Goal: Task Accomplishment & Management: Use online tool/utility

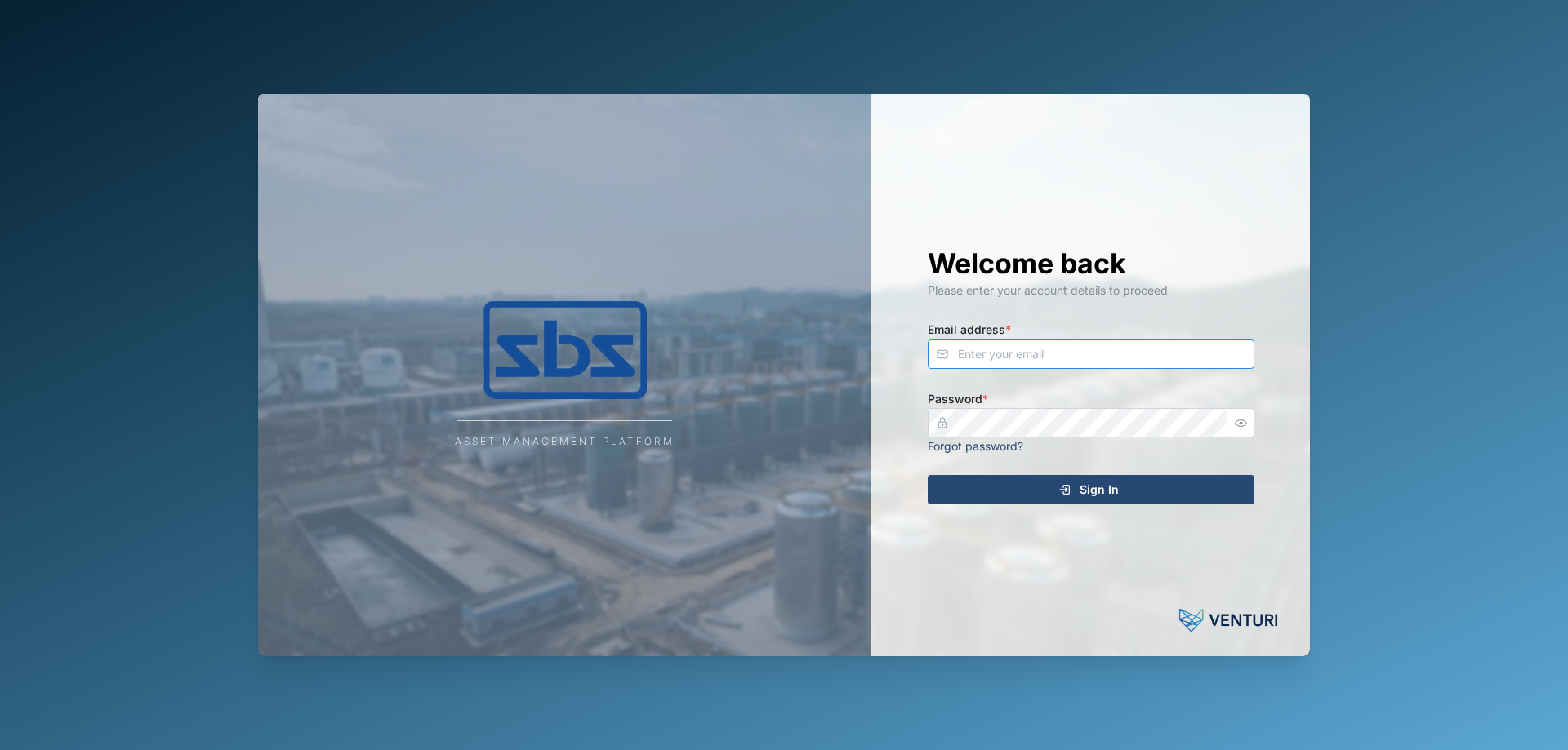
click at [975, 355] on input "Email address *" at bounding box center [1091, 353] width 326 height 29
click at [993, 349] on input "[PERSON_NAME]" at bounding box center [1091, 353] width 326 height 29
type input "[PERSON_NAME][EMAIL_ADDRESS][DOMAIN_NAME]"
click at [1039, 490] on div "Sign In" at bounding box center [1088, 490] width 300 height 28
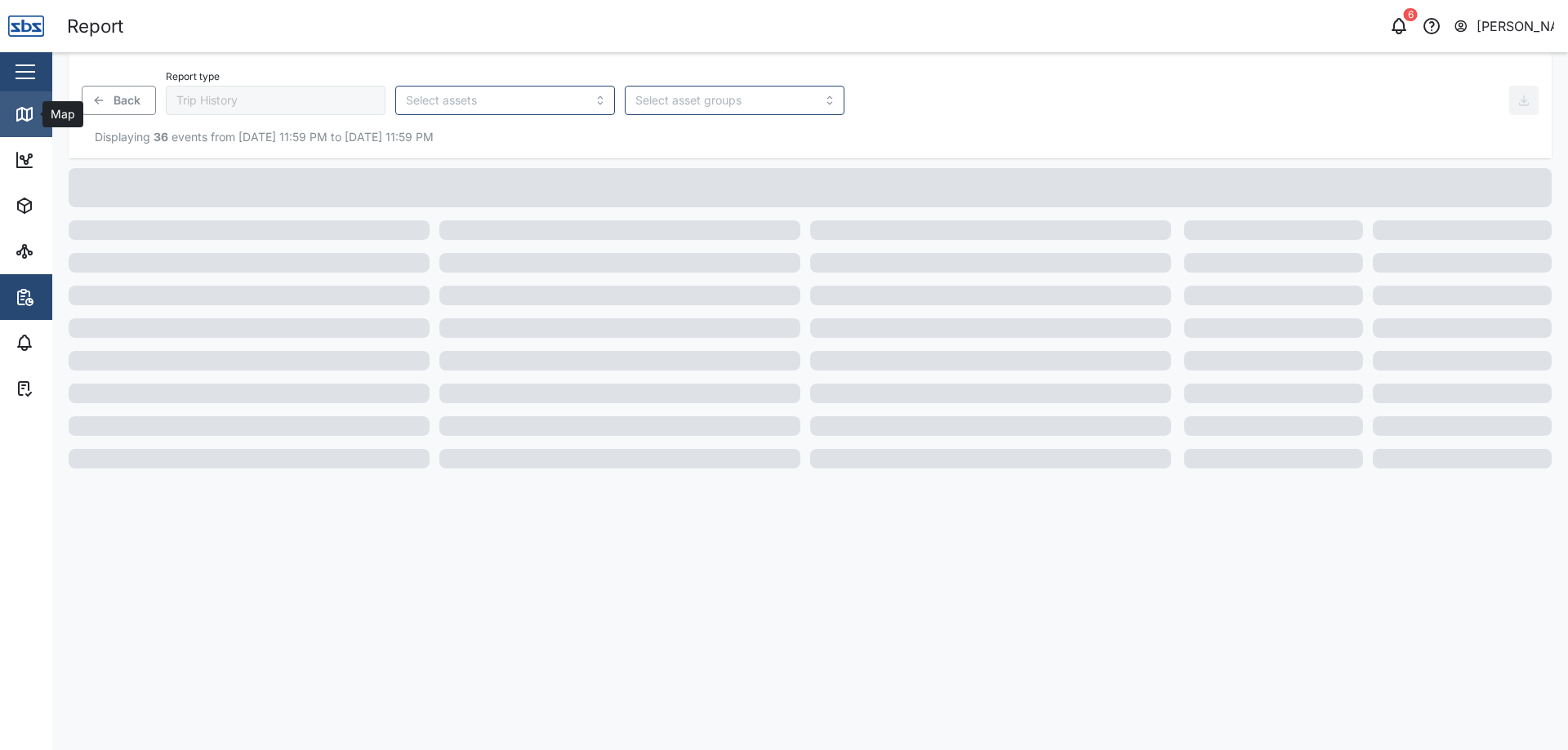
click at [27, 115] on icon at bounding box center [27, 115] width 0 height 10
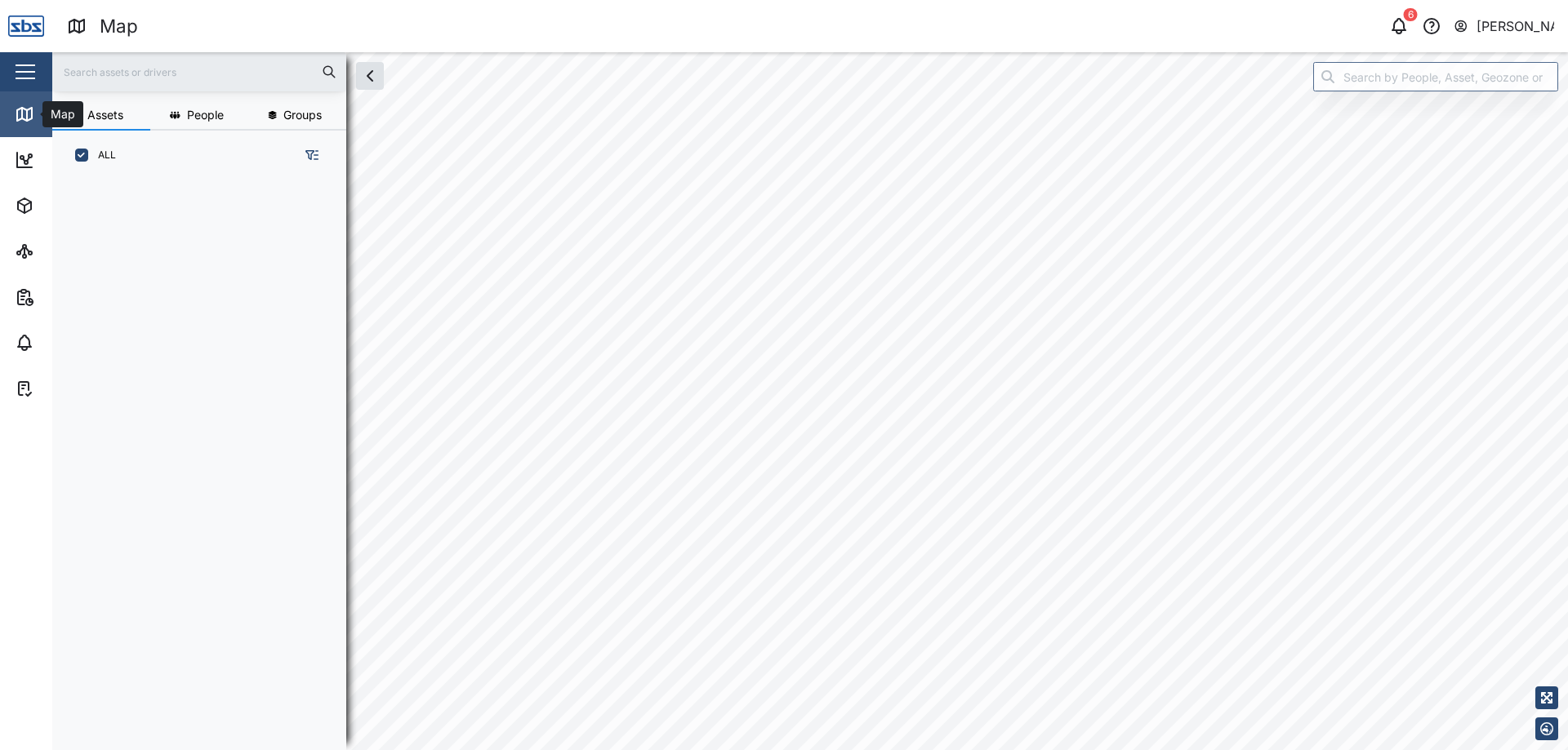
scroll to position [550, 256]
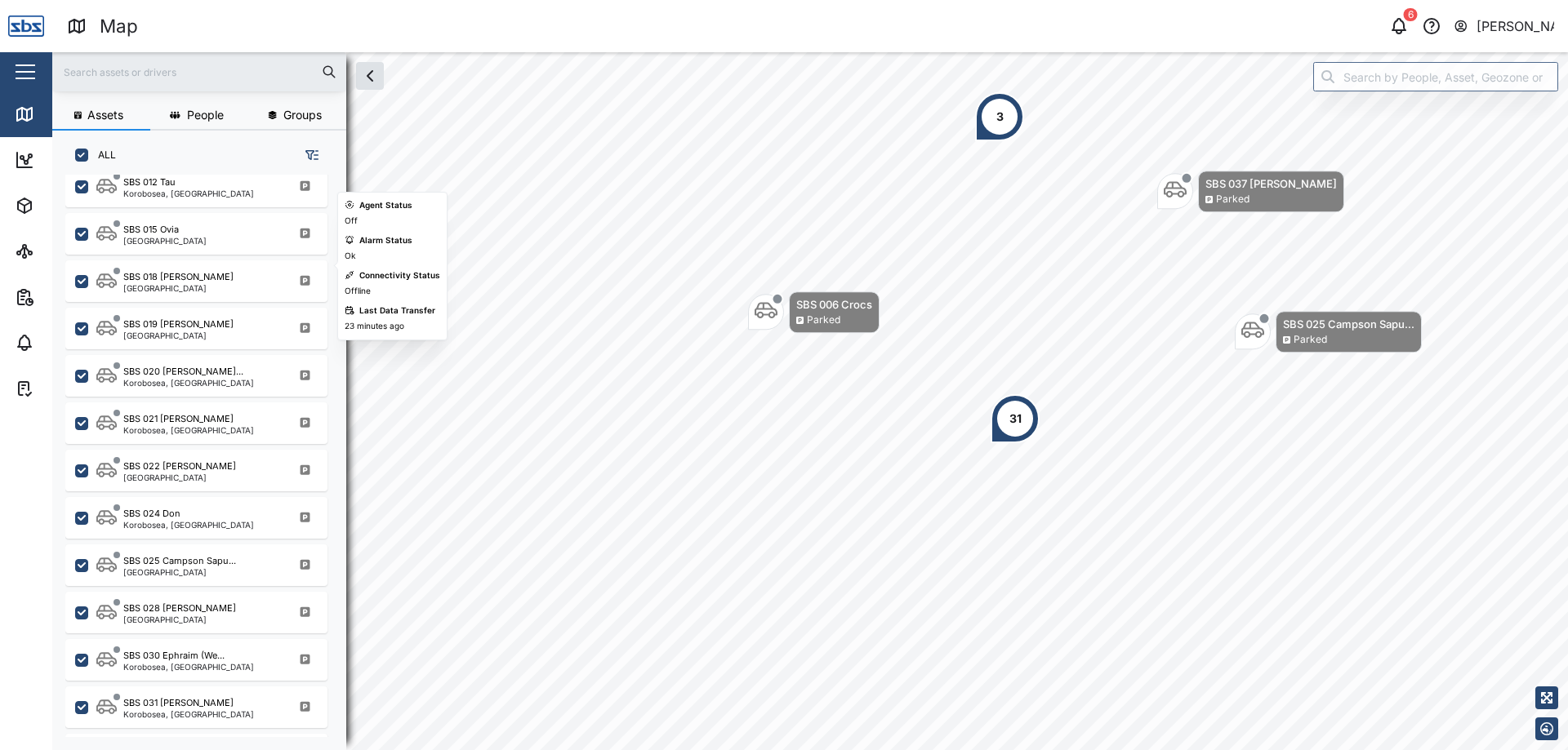
scroll to position [1551, 0]
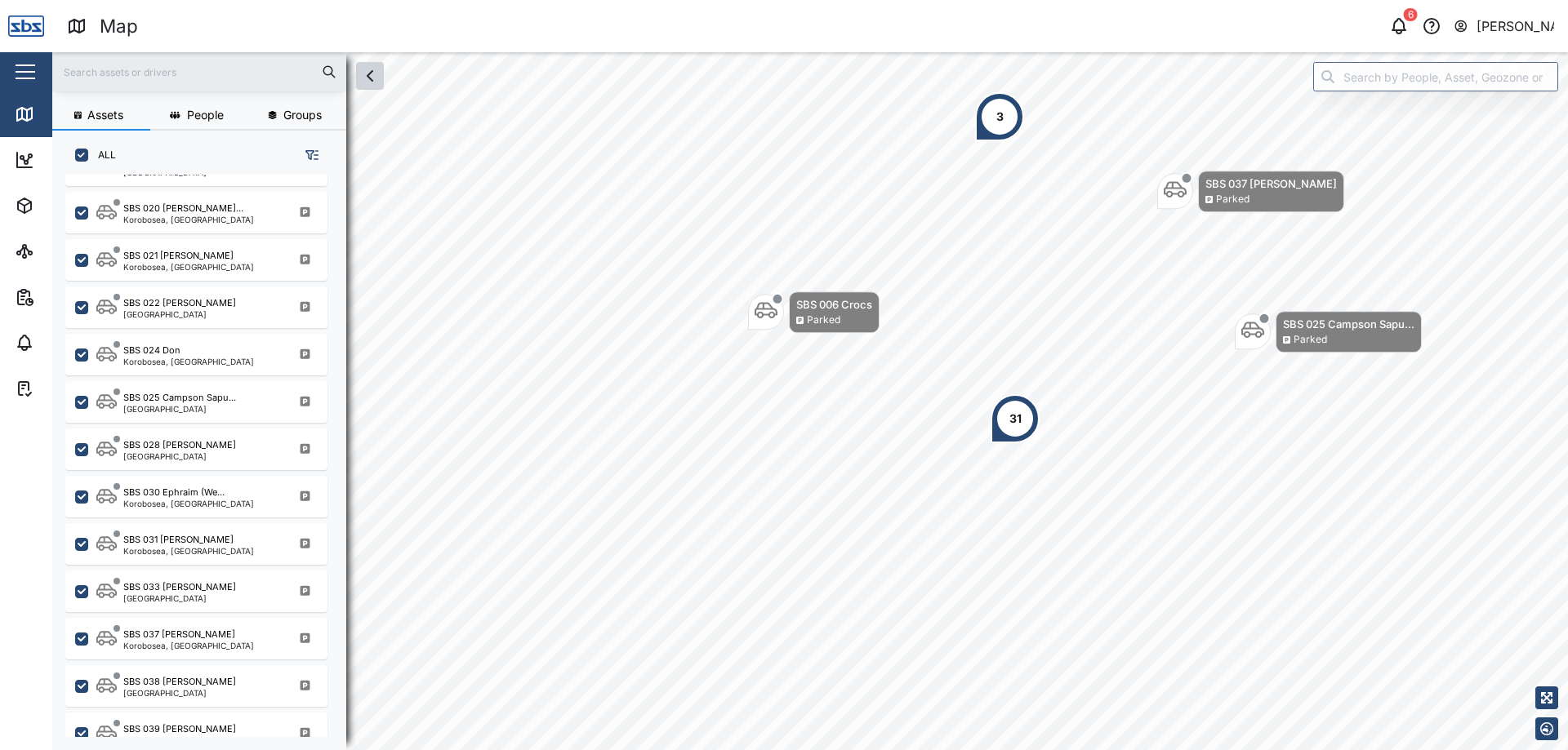
click at [369, 85] on button "button" at bounding box center [370, 76] width 28 height 28
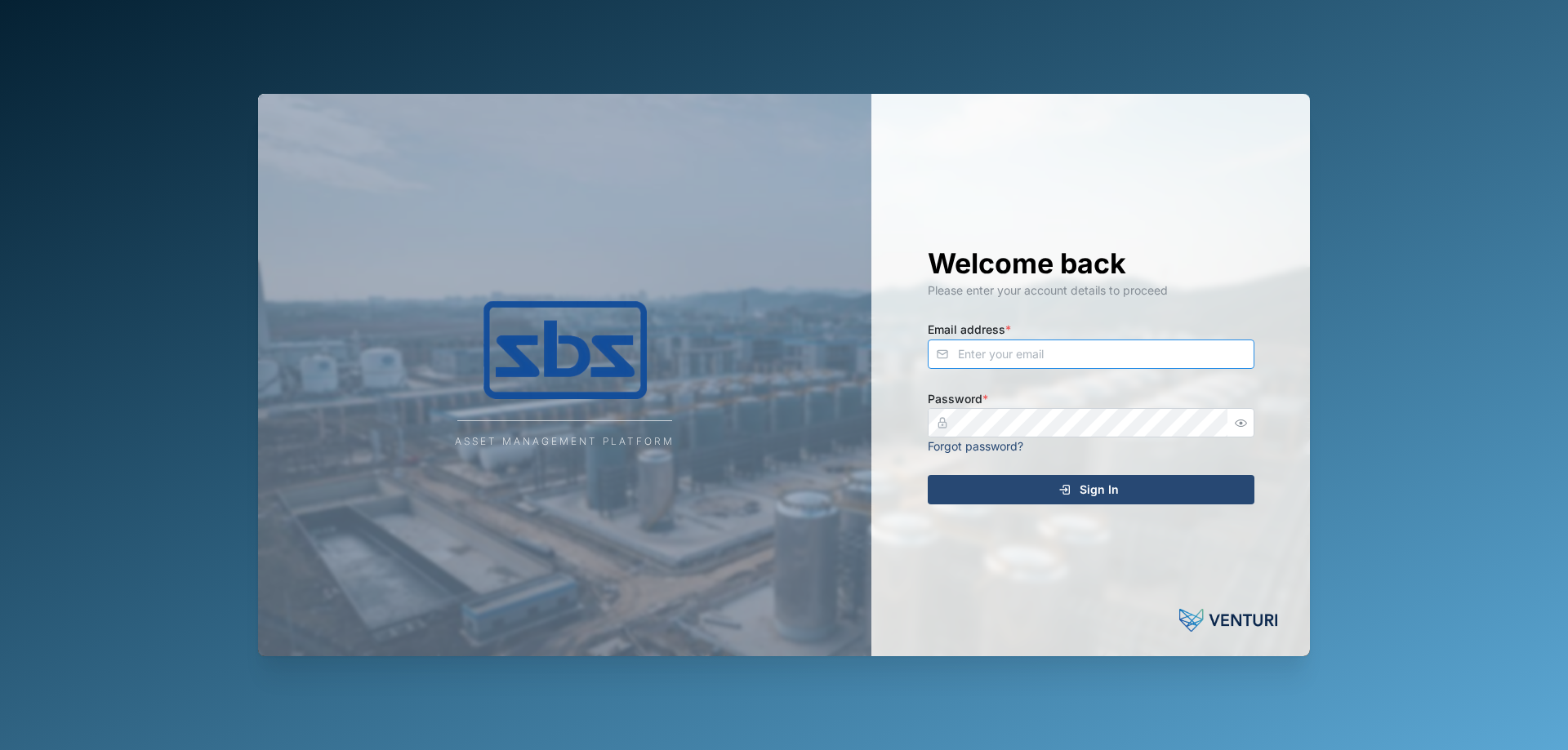
click at [993, 344] on input "Email address *" at bounding box center [1091, 353] width 326 height 29
type input "A"
click at [1038, 355] on input "[PERSON_NAME][EMAIL_ADDRESS][DOMAIN_NAME]" at bounding box center [1091, 353] width 326 height 29
type input "[PERSON_NAME][EMAIL_ADDRESS][DOMAIN_NAME]"
click at [1049, 485] on div "Sign In" at bounding box center [1088, 490] width 300 height 28
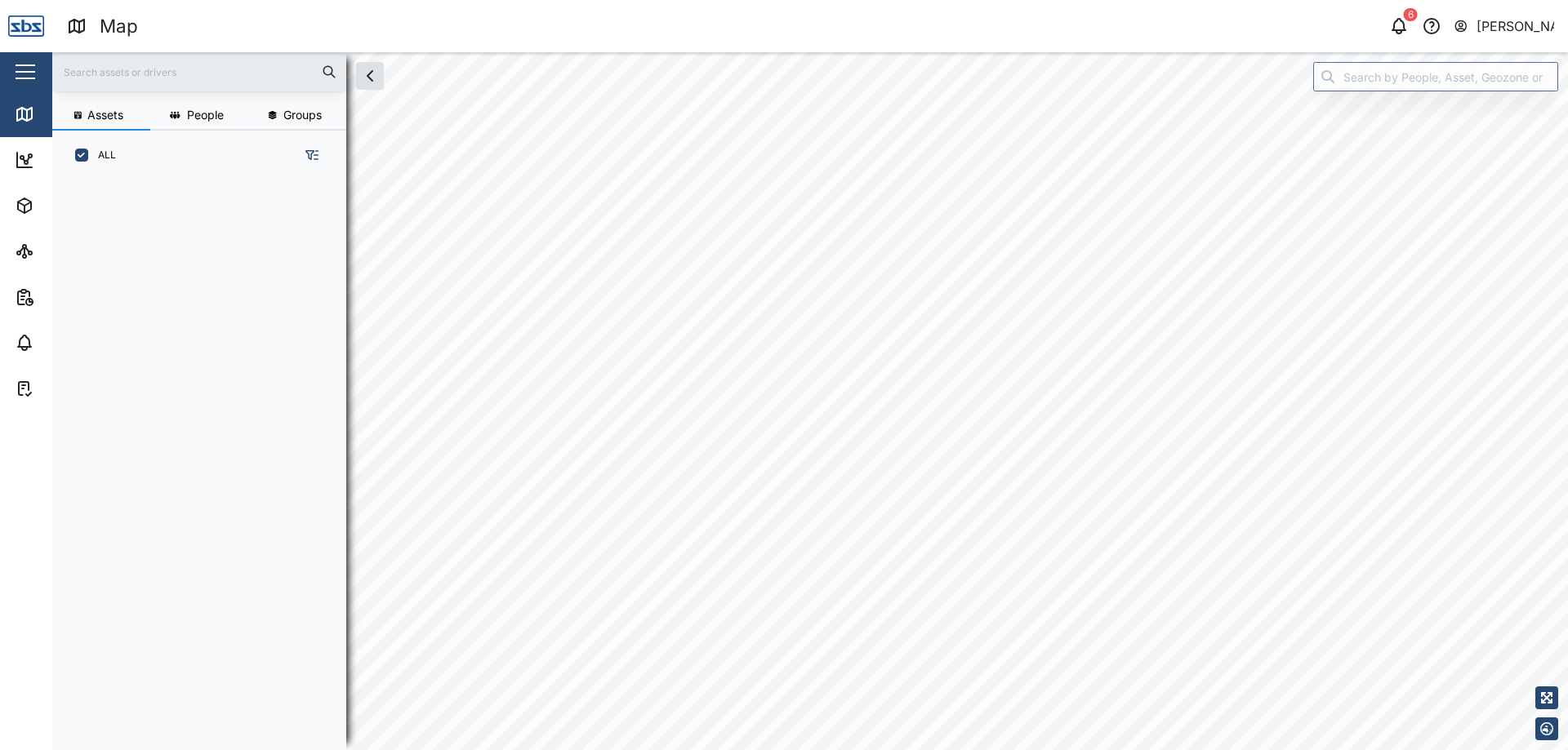
scroll to position [550, 256]
